Goal: Find specific page/section: Find specific page/section

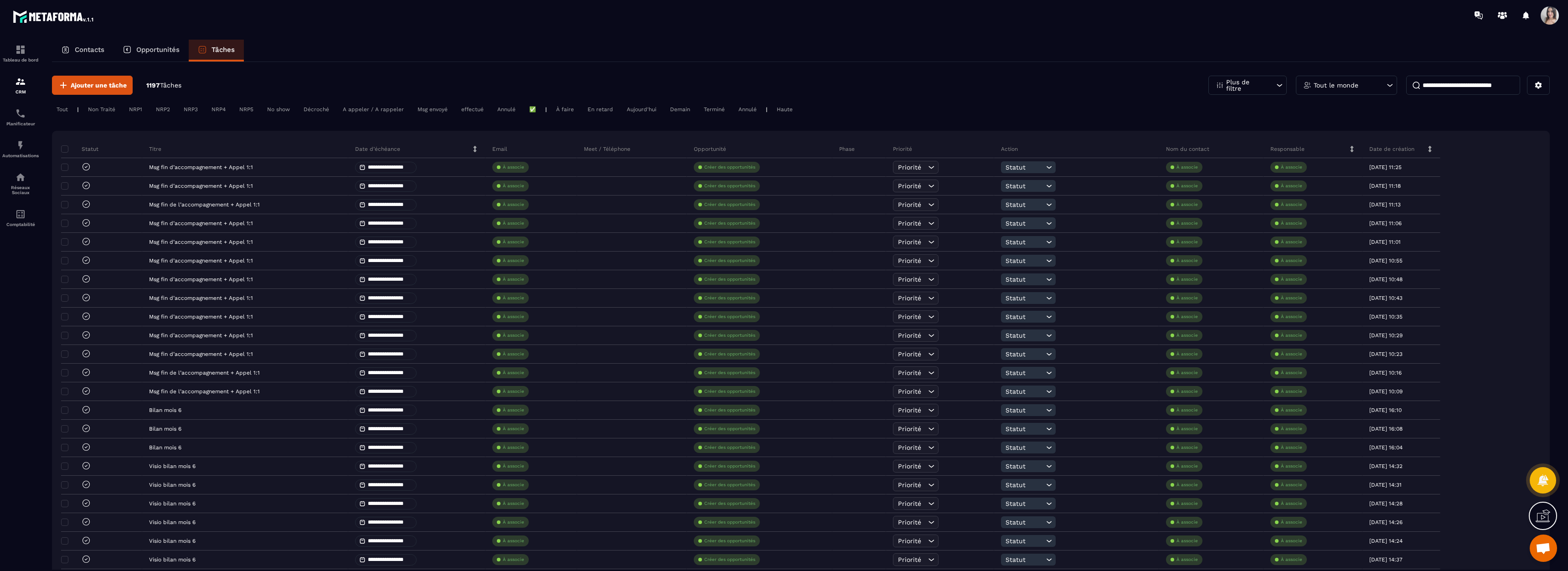
click at [177, 49] on p "Opportunités" at bounding box center [158, 49] width 43 height 8
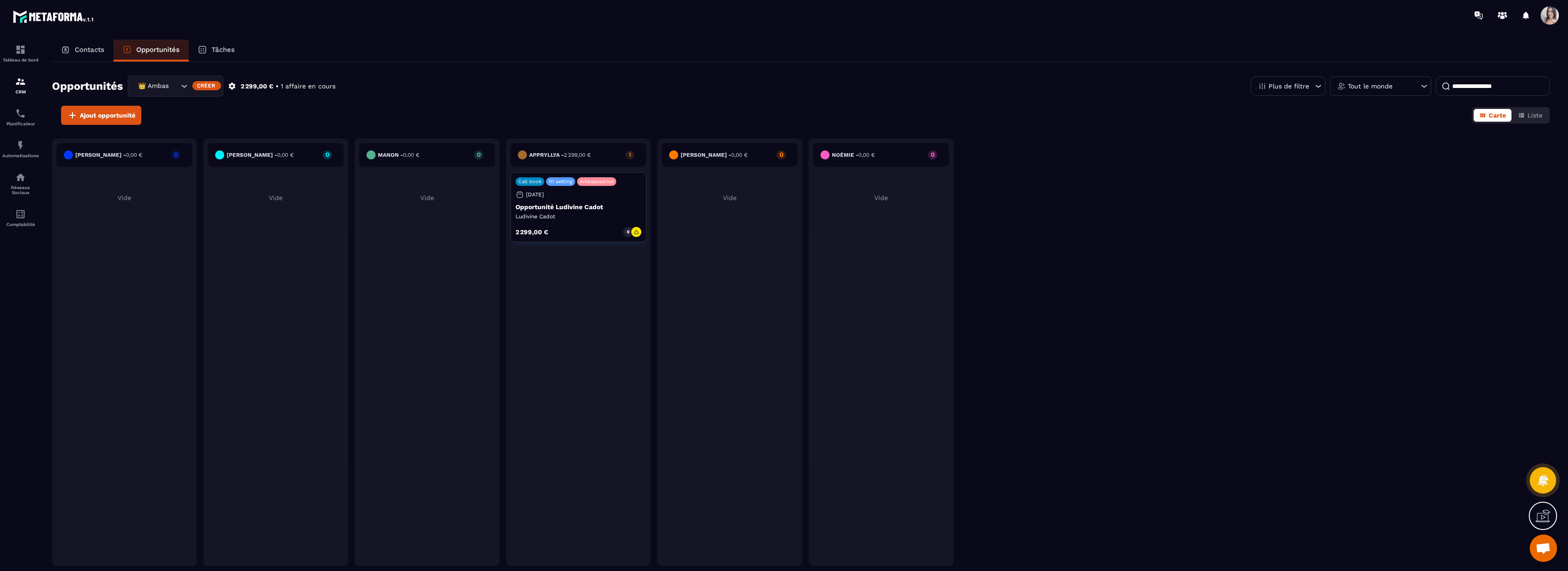
click at [118, 38] on div "Tableau de bord CRM Planificateur Automatisations Réseaux Sociaux Comptabilité" at bounding box center [78, 300] width 155 height 540
click at [110, 45] on div "Contacts" at bounding box center [82, 51] width 61 height 22
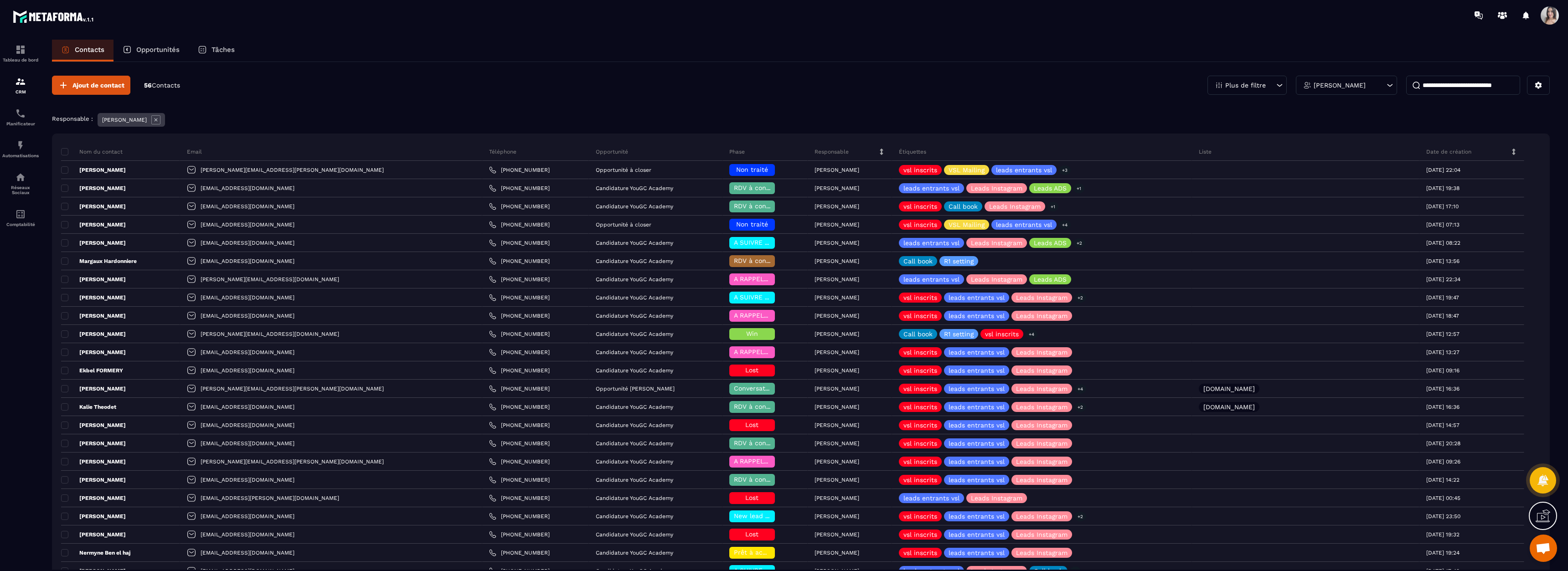
click at [1385, 84] on icon at bounding box center [1390, 85] width 9 height 9
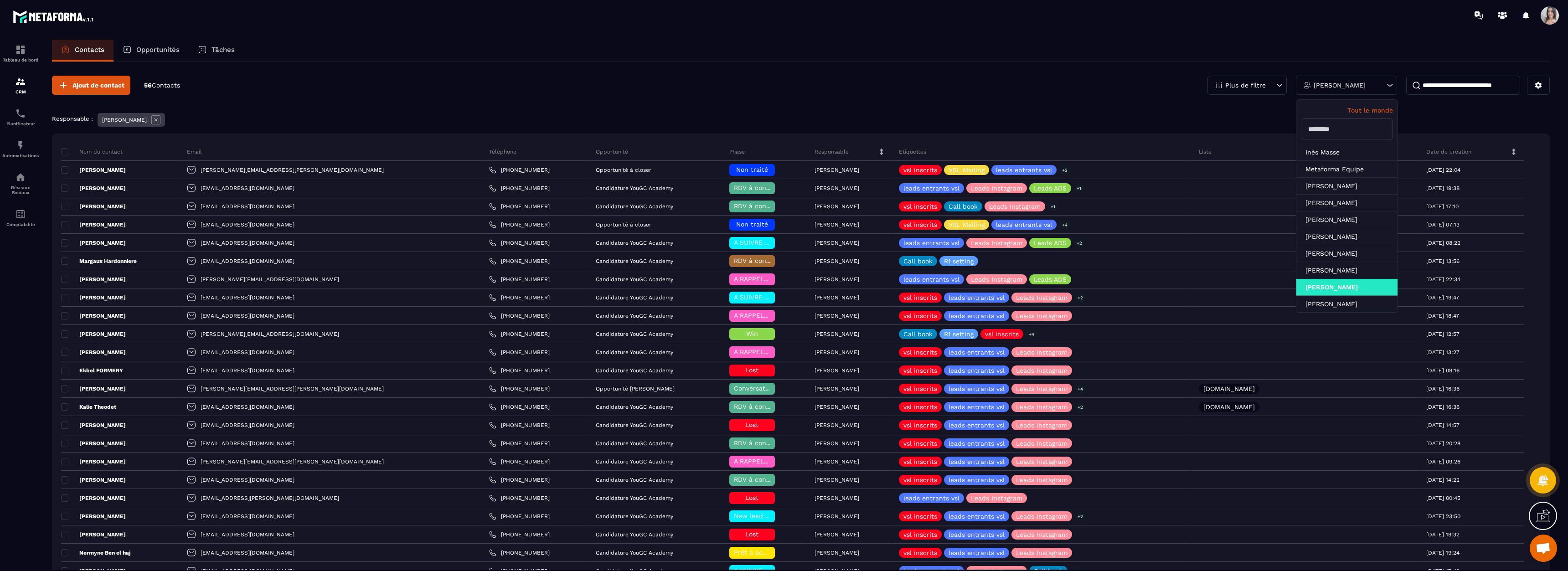
click at [1369, 111] on p "Tout le monde" at bounding box center [1346, 110] width 92 height 7
click at [1354, 46] on div "Contacts Opportunités Tâches" at bounding box center [800, 51] width 1497 height 22
